Goal: Information Seeking & Learning: Understand process/instructions

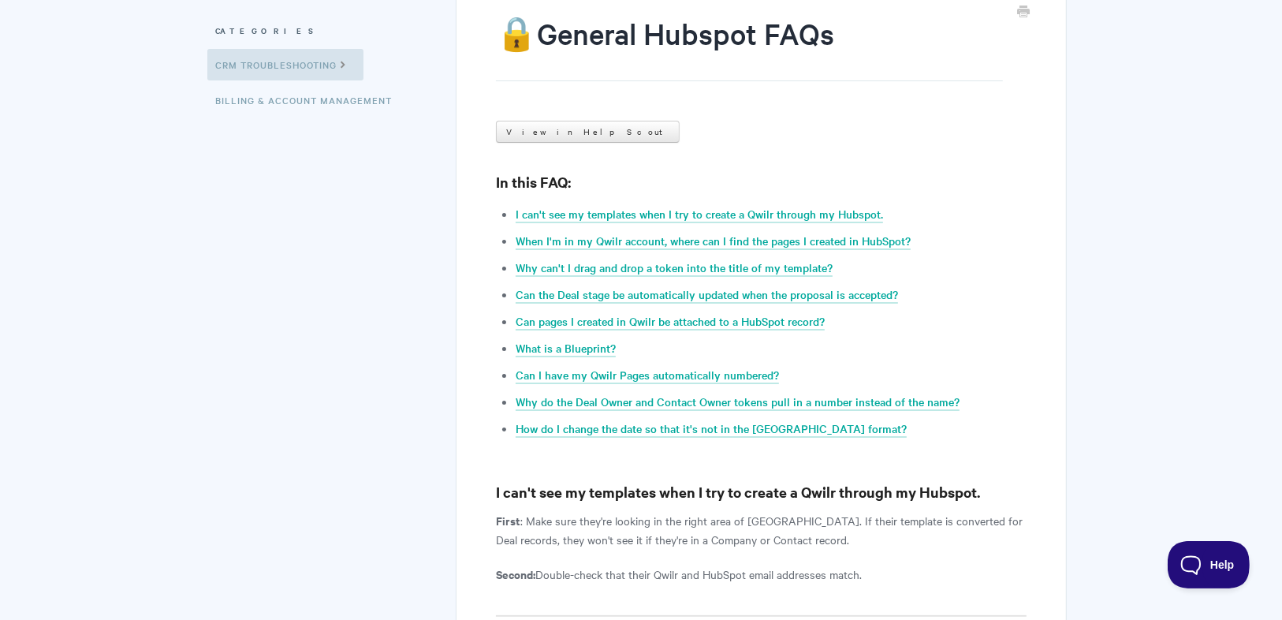
scroll to position [189, 0]
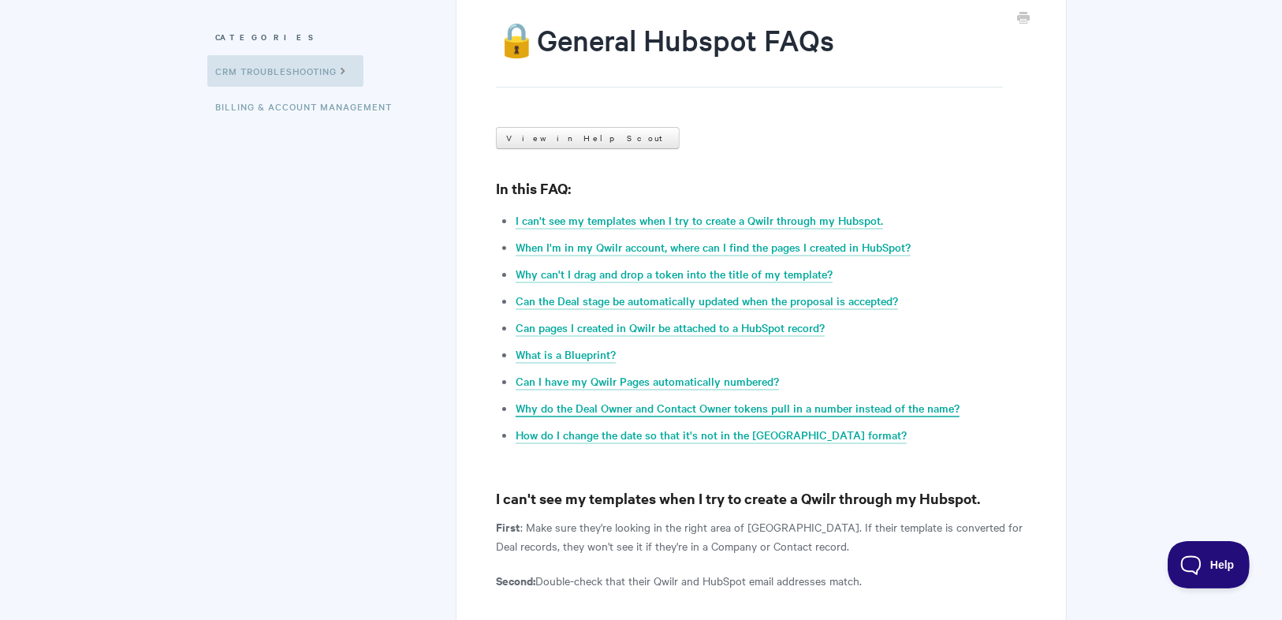
click at [662, 404] on link "Why do the Deal Owner and Contact Owner tokens pull in a number instead of the …" at bounding box center [738, 408] width 444 height 17
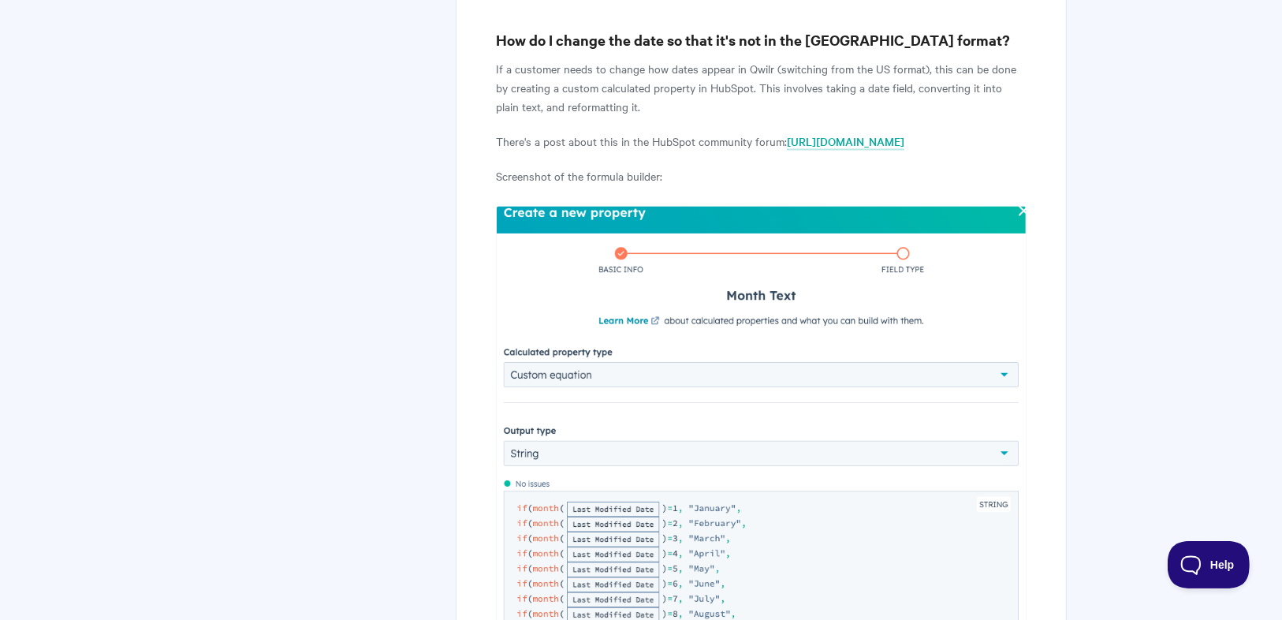
scroll to position [2428, 0]
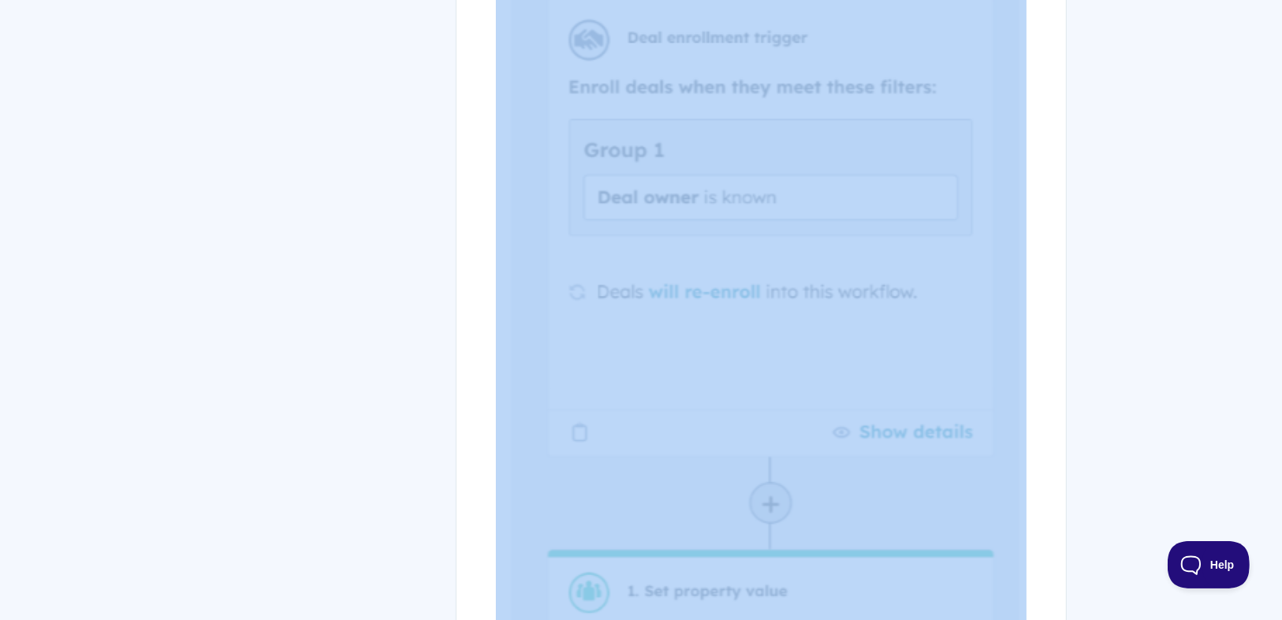
scroll to position [1822, 0]
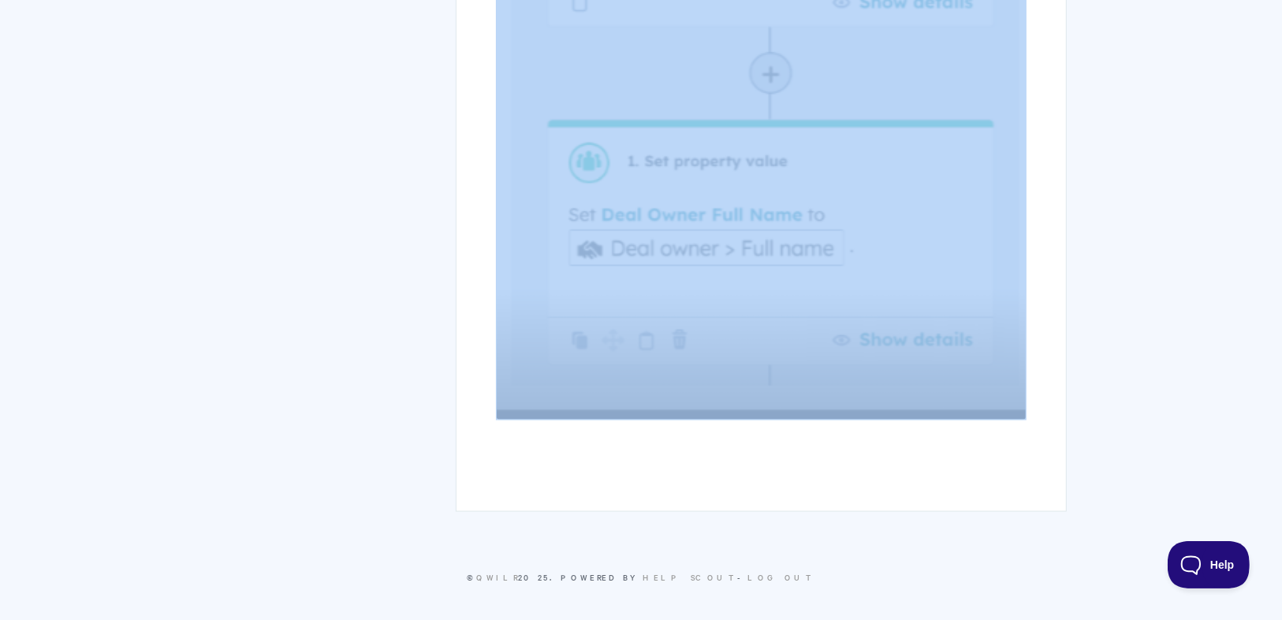
drag, startPoint x: 494, startPoint y: 320, endPoint x: 908, endPoint y: 390, distance: 420.6
copy article "Workaround: A new deal property can be created called "deal owner full name". T…"
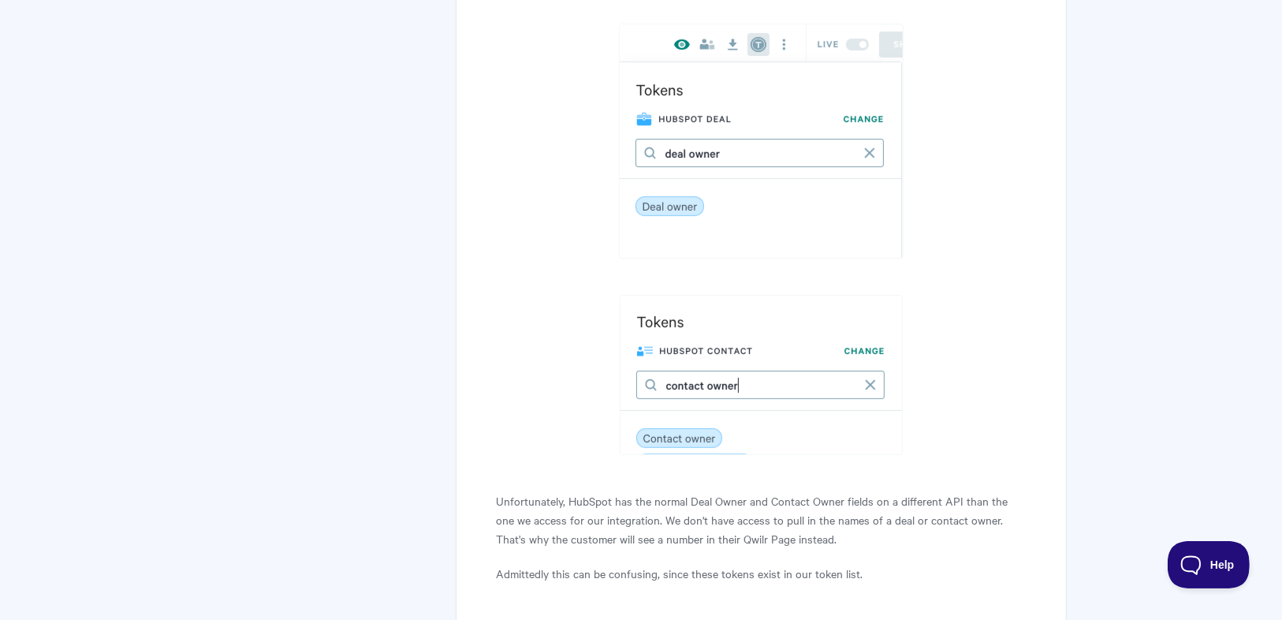
scroll to position [561, 0]
click at [525, 515] on p "Unfortunately, HubSpot has the normal Deal Owner and Contact Owner fields on a …" at bounding box center [761, 520] width 531 height 57
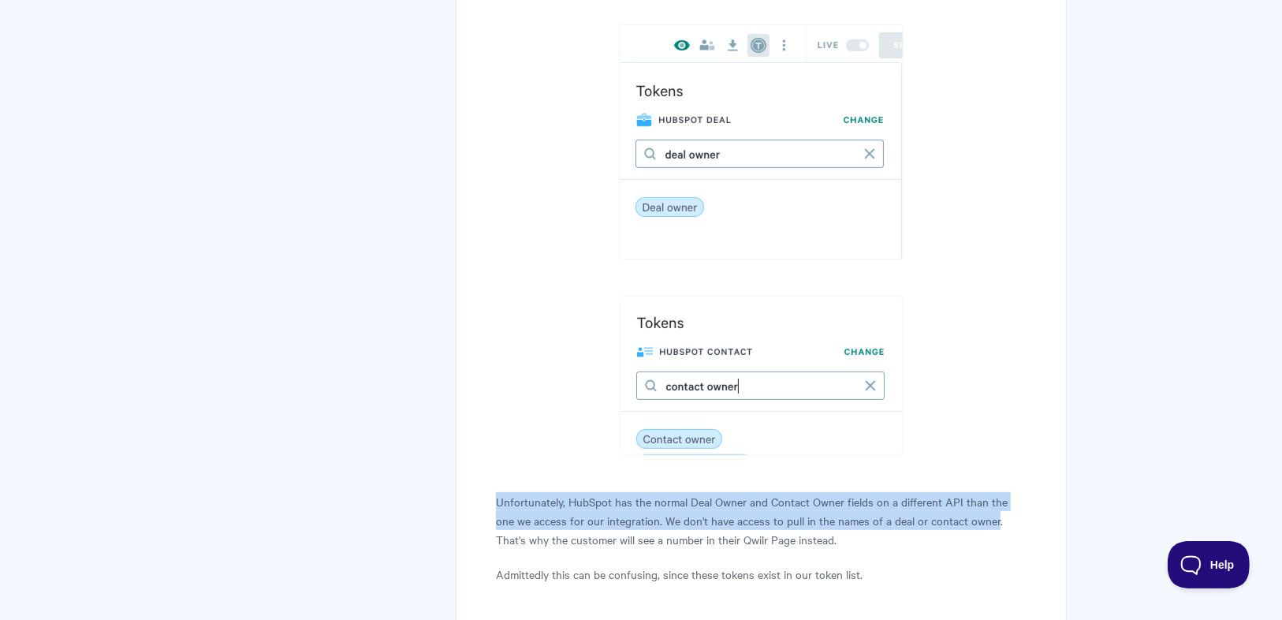
drag, startPoint x: 495, startPoint y: 501, endPoint x: 973, endPoint y: 516, distance: 478.0
click at [973, 516] on p "Unfortunately, HubSpot has the normal Deal Owner and Contact Owner fields on a …" at bounding box center [761, 520] width 531 height 57
copy p "Unfortunately, HubSpot has the normal Deal Owner and Contact Owner fields on a …"
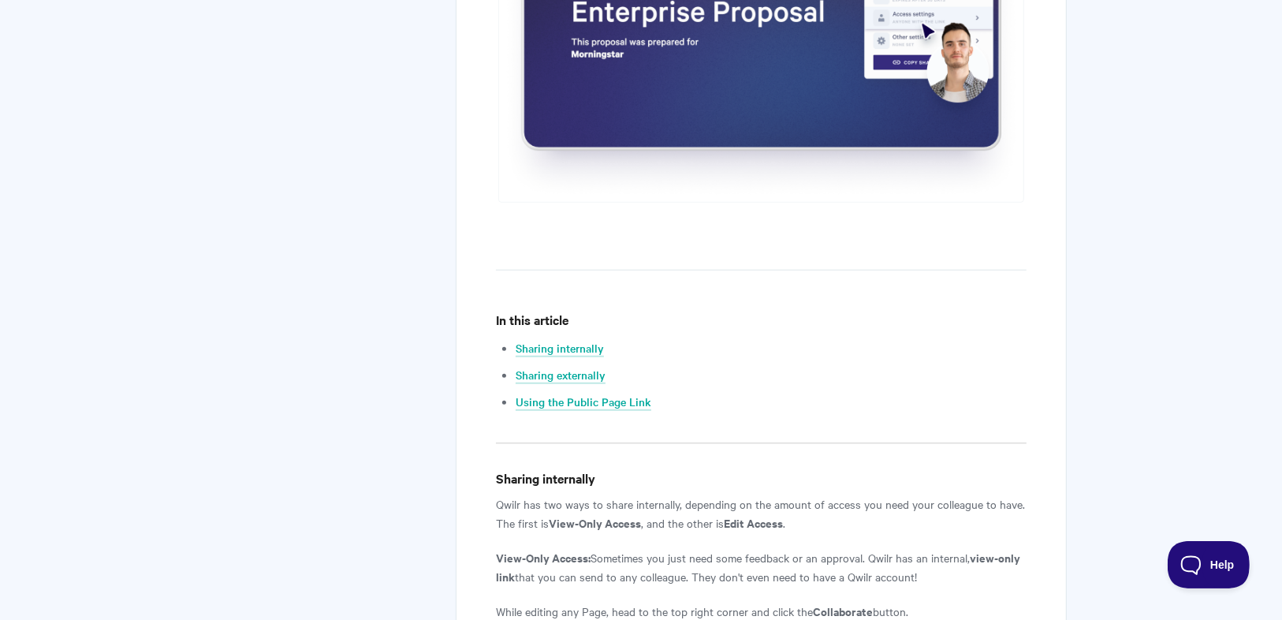
scroll to position [757, 0]
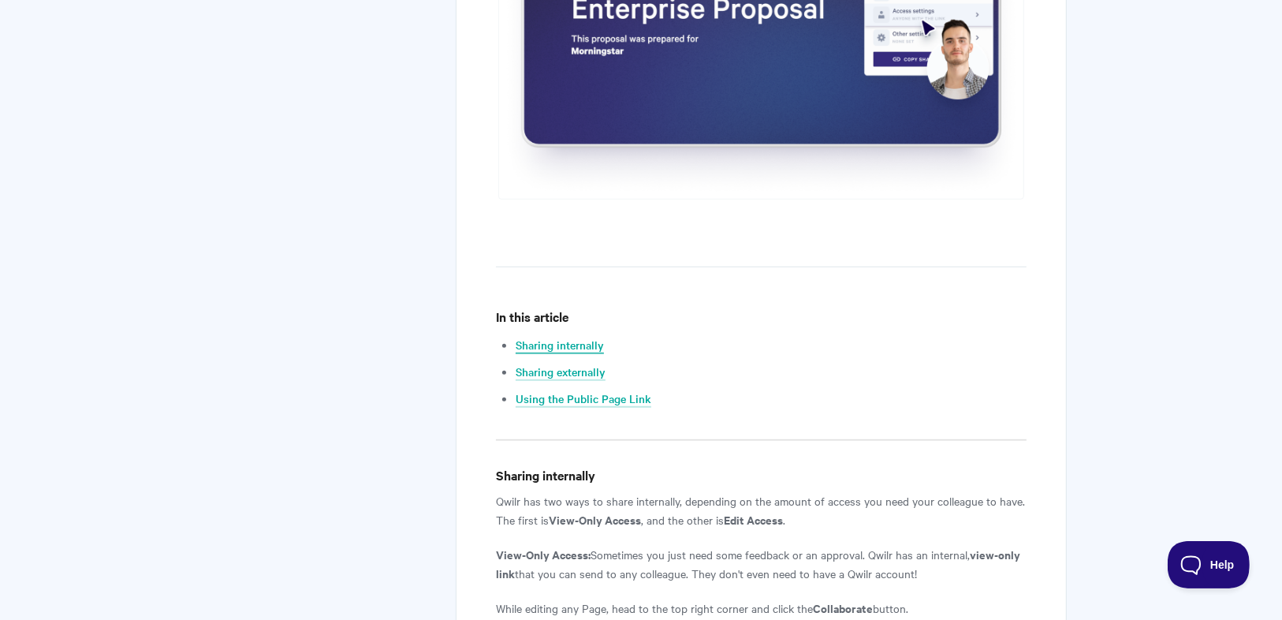
click at [583, 345] on link "Sharing internally" at bounding box center [560, 345] width 88 height 17
